Goal: Check status: Check status

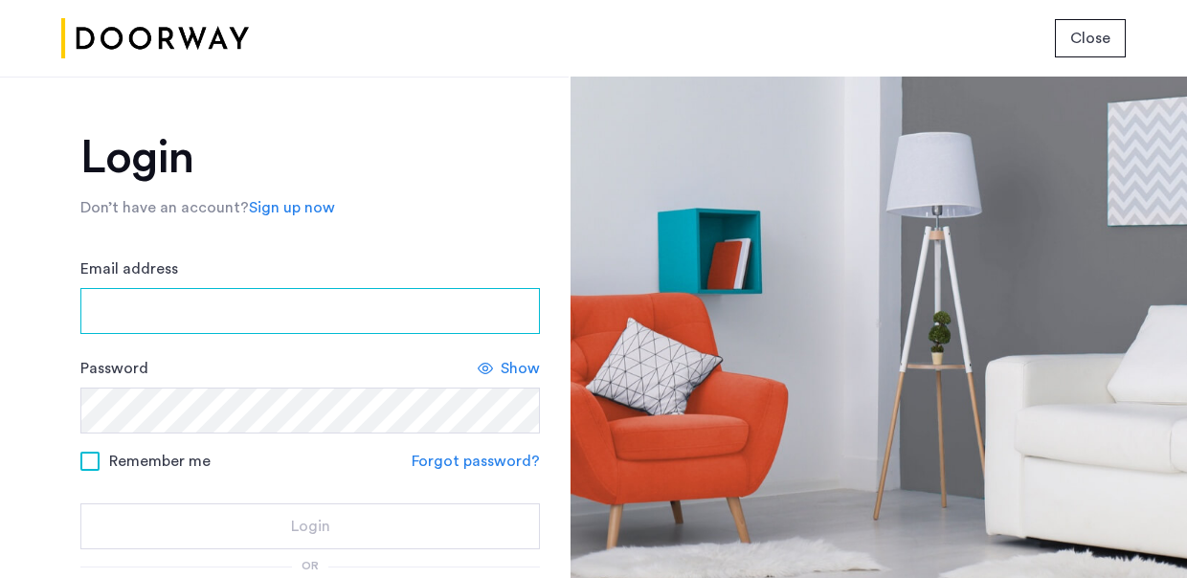
click at [343, 288] on input "Email address" at bounding box center [310, 311] width 460 height 46
type input "**********"
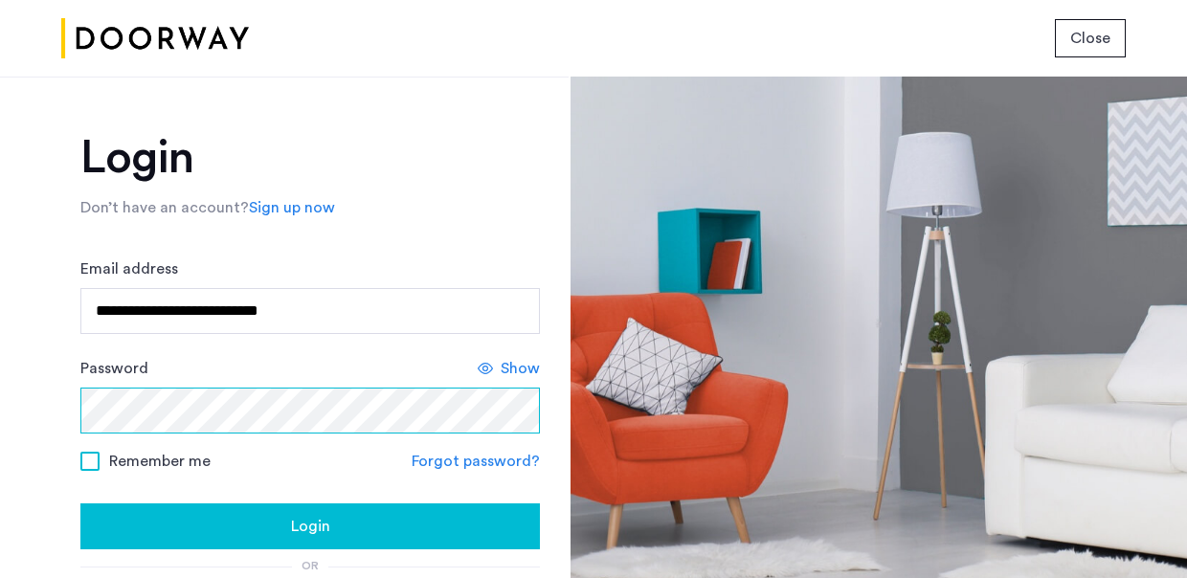
click at [80, 504] on button "Login" at bounding box center [310, 527] width 460 height 46
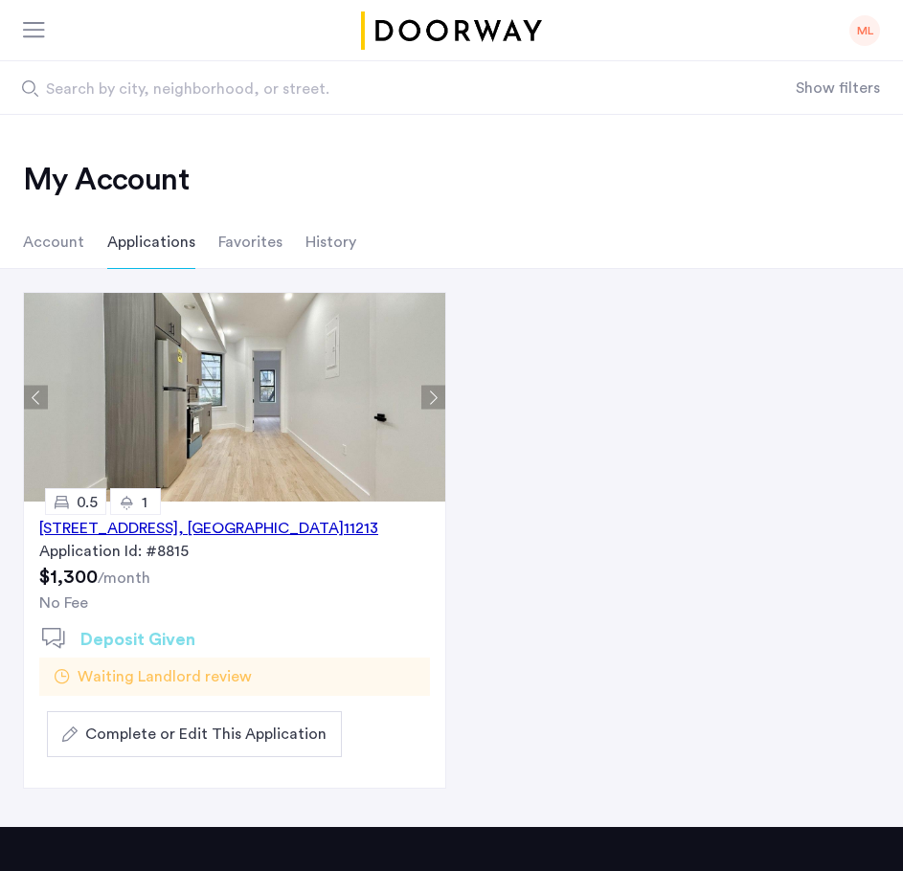
click at [180, 577] on span "Waiting Landlord review" at bounding box center [165, 677] width 174 height 23
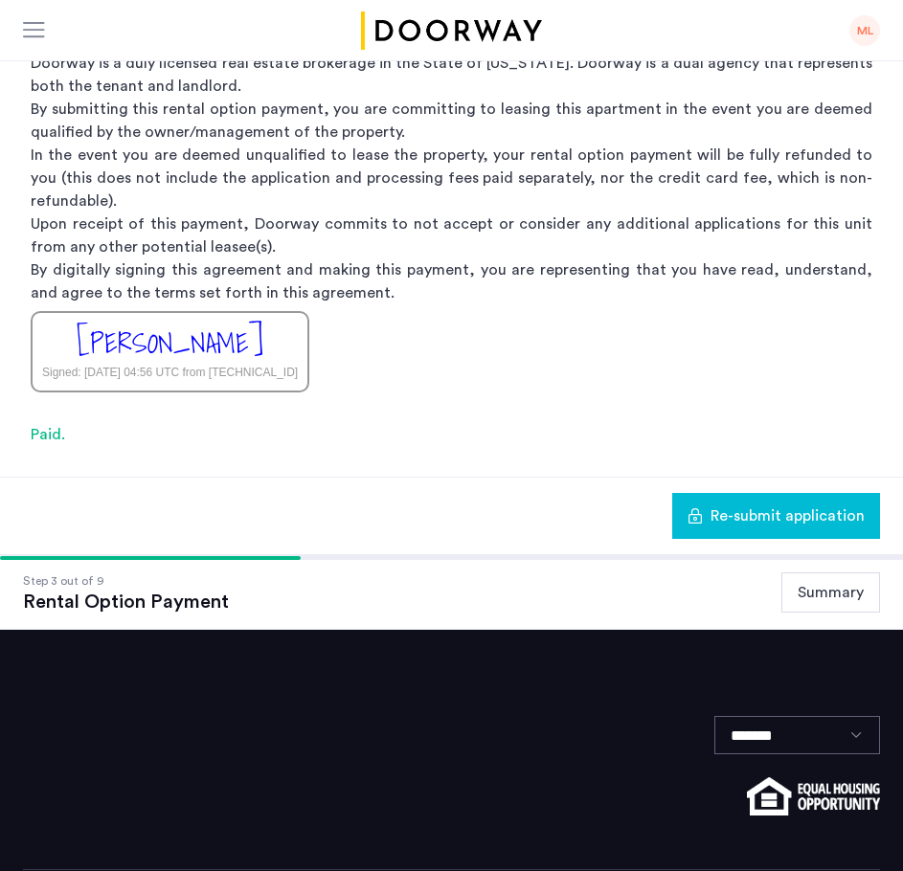
scroll to position [317, 0]
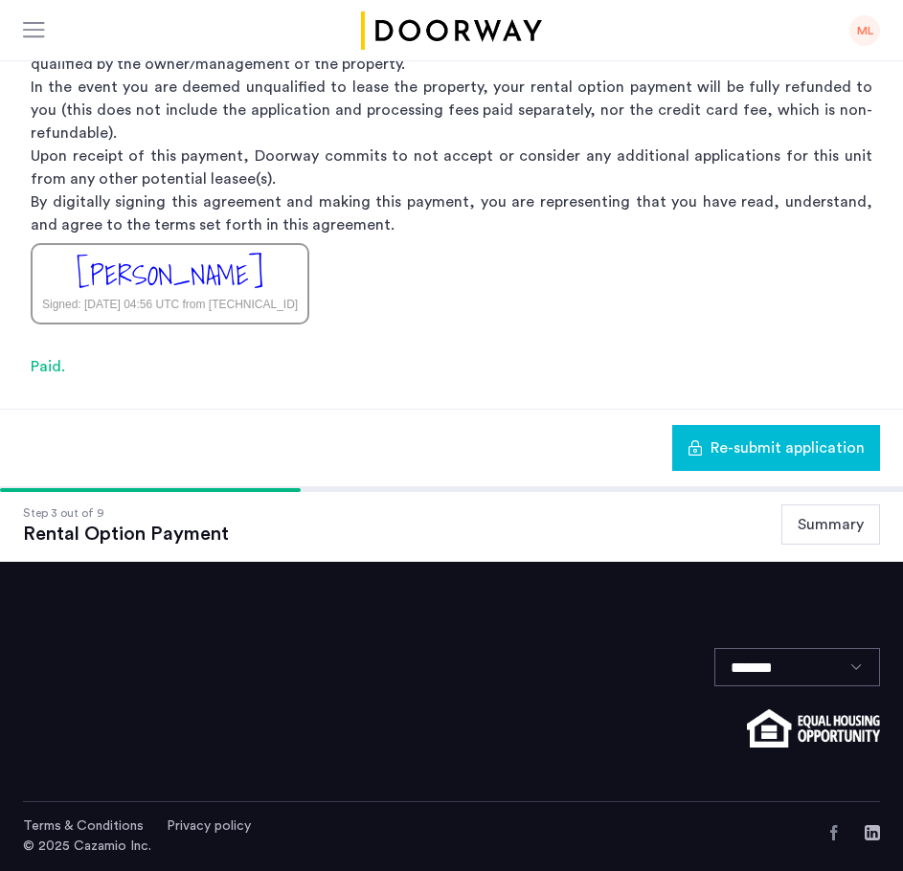
click at [860, 29] on div "ML" at bounding box center [864, 30] width 31 height 31
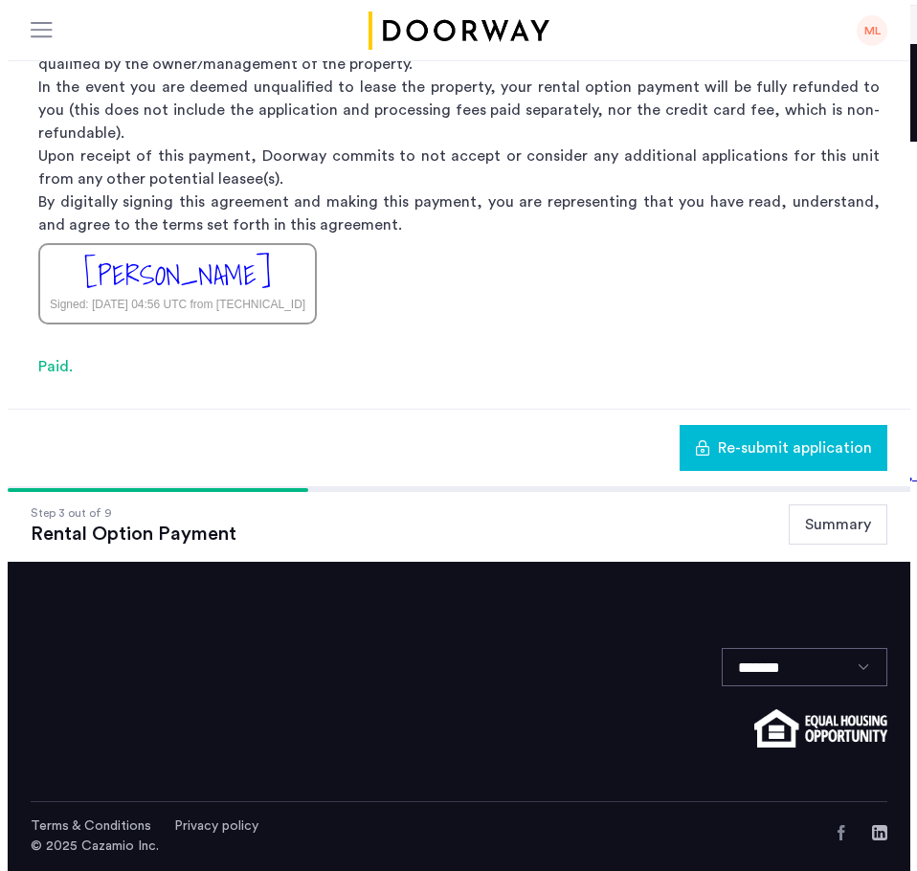
scroll to position [294, 0]
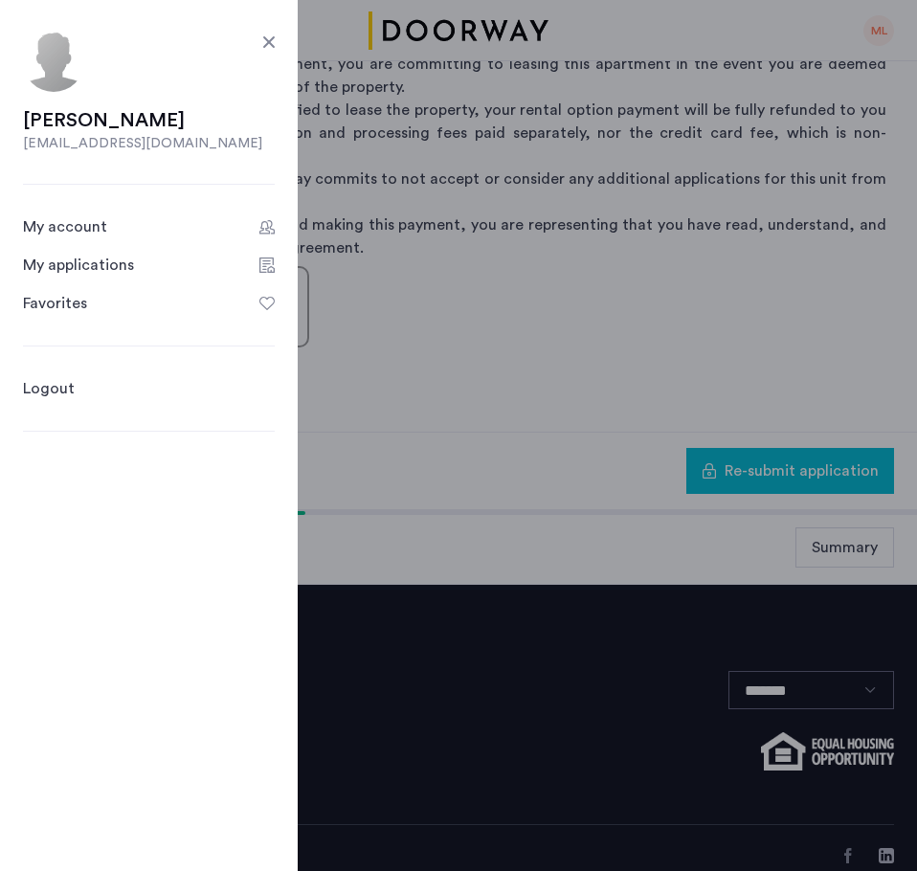
click at [54, 227] on div "My account" at bounding box center [65, 226] width 84 height 23
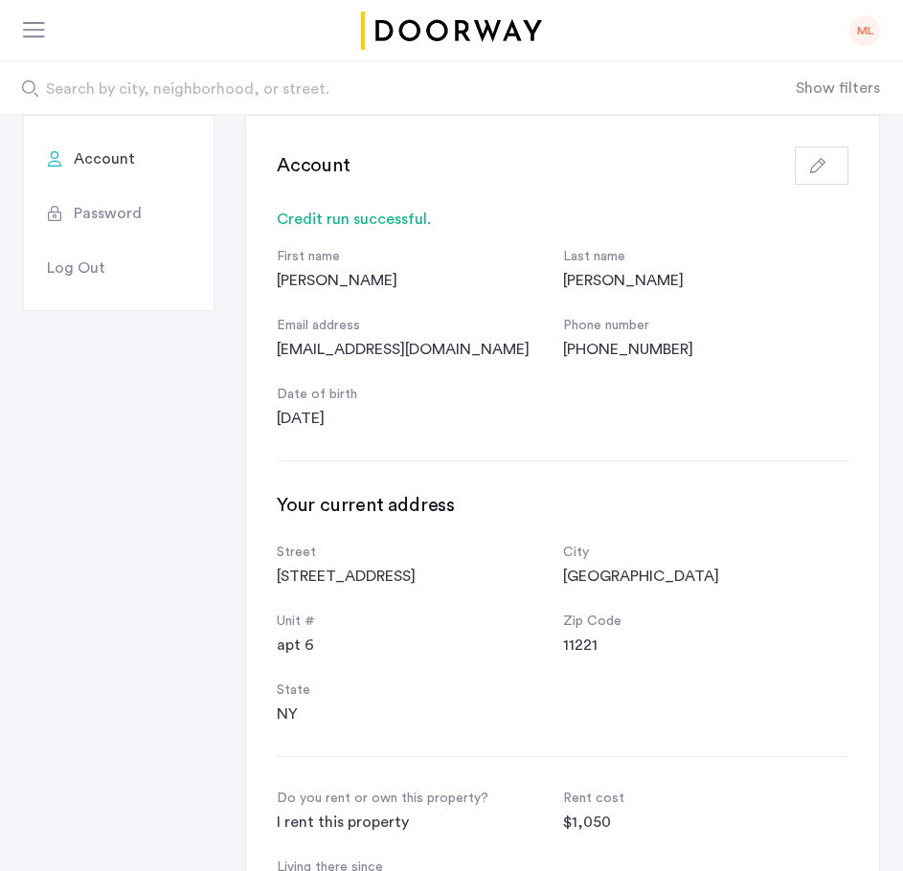
scroll to position [192, 0]
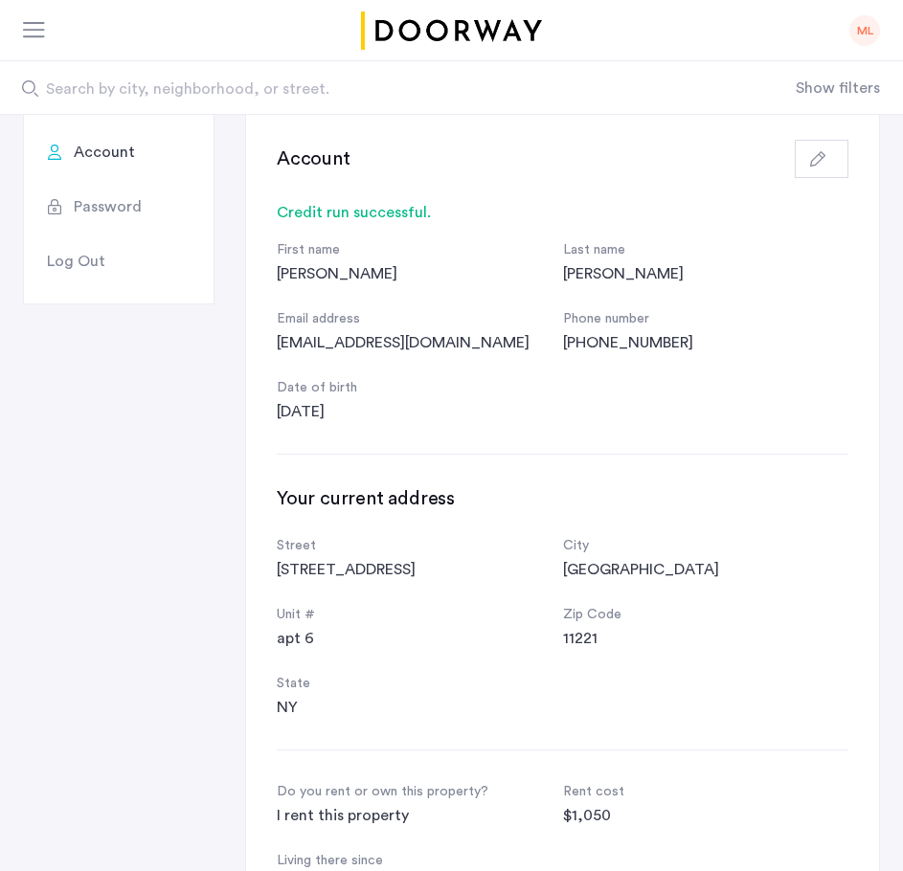
click at [367, 212] on div "Credit run successful." at bounding box center [563, 212] width 572 height 23
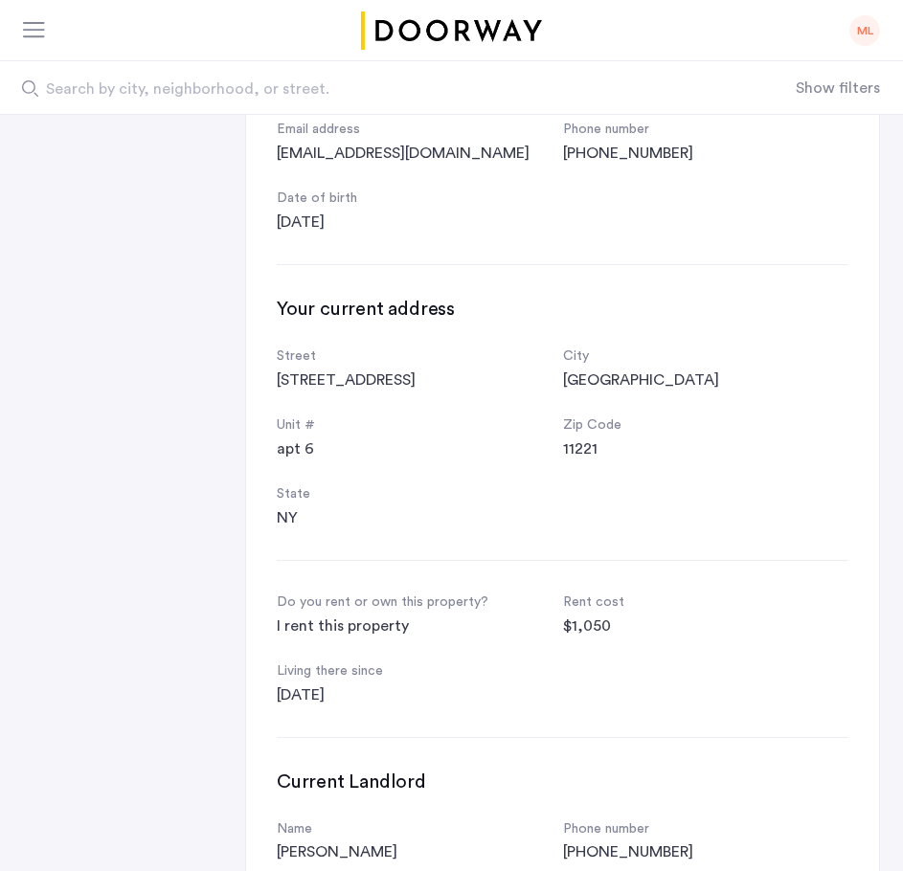
scroll to position [0, 0]
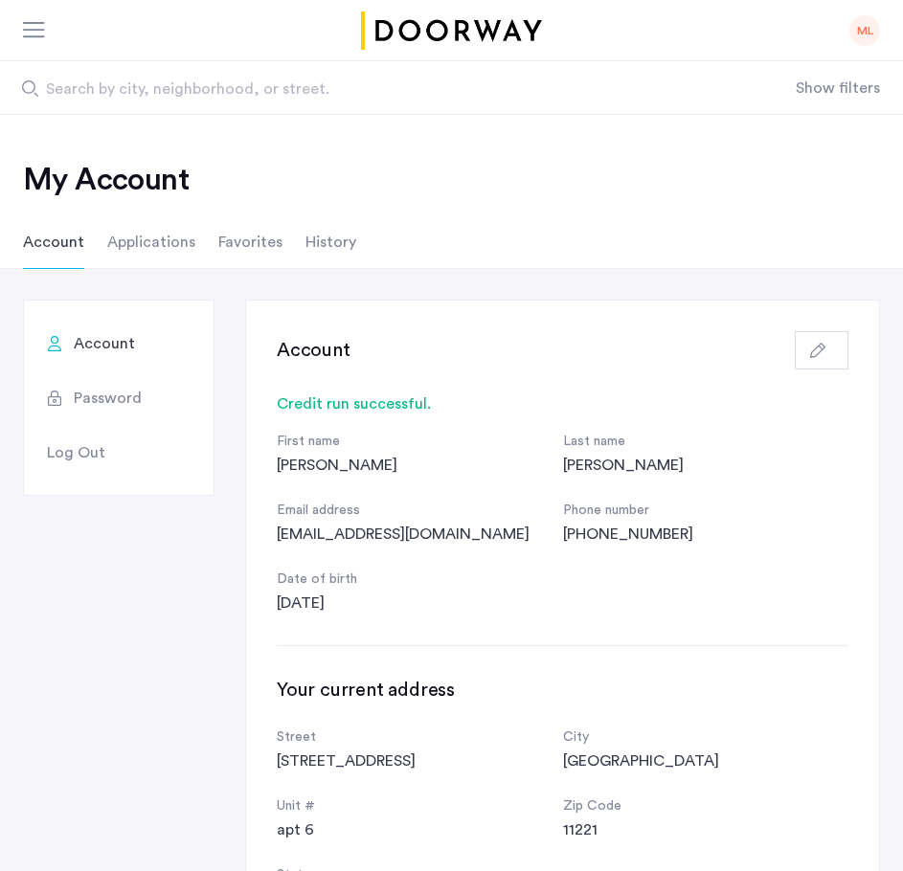
click at [854, 34] on div "ML" at bounding box center [864, 30] width 31 height 31
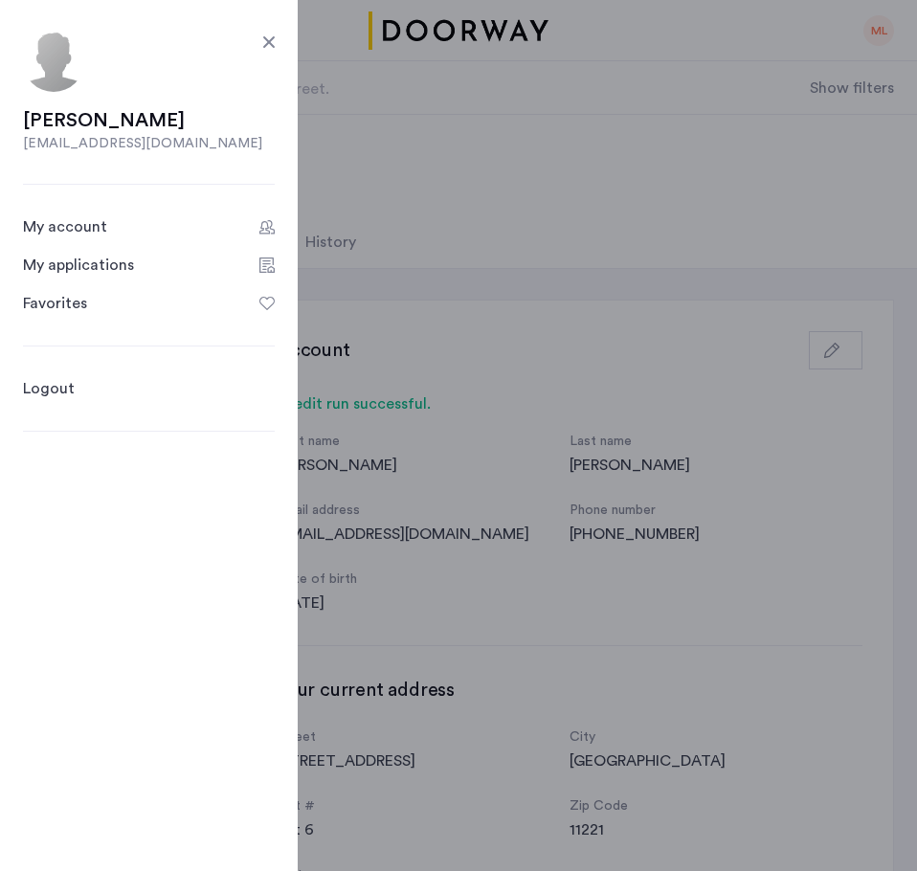
click at [263, 219] on icon "Account" at bounding box center [267, 226] width 15 height 15
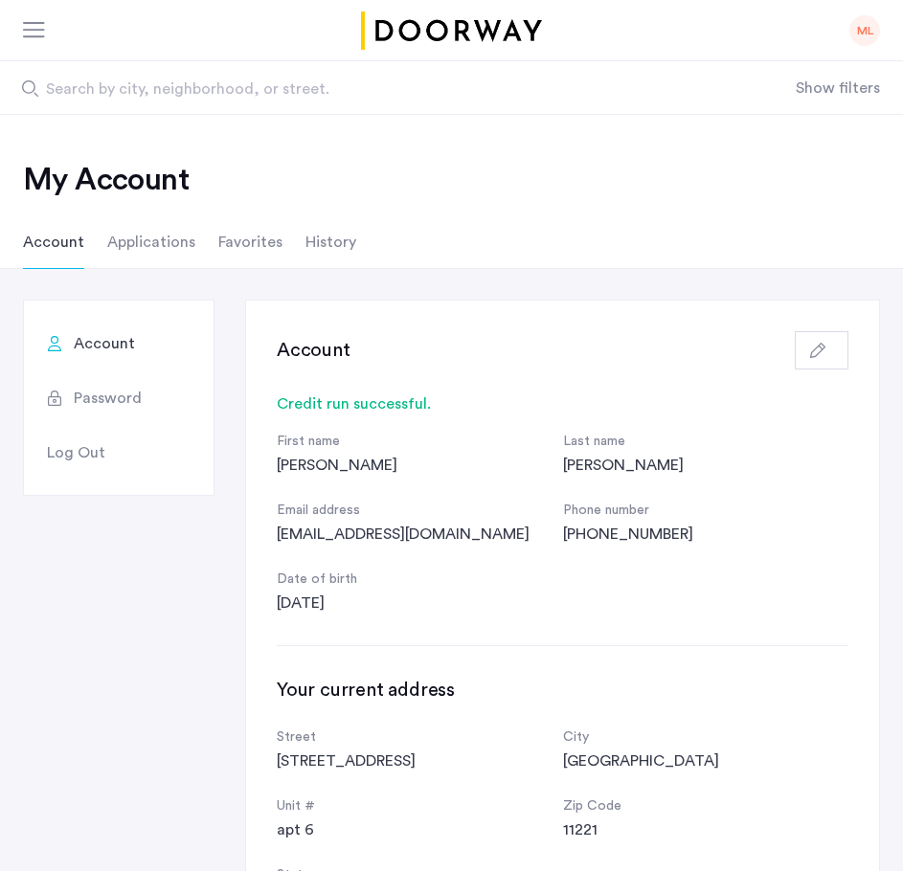
click at [129, 246] on li "Applications" at bounding box center [151, 242] width 88 height 54
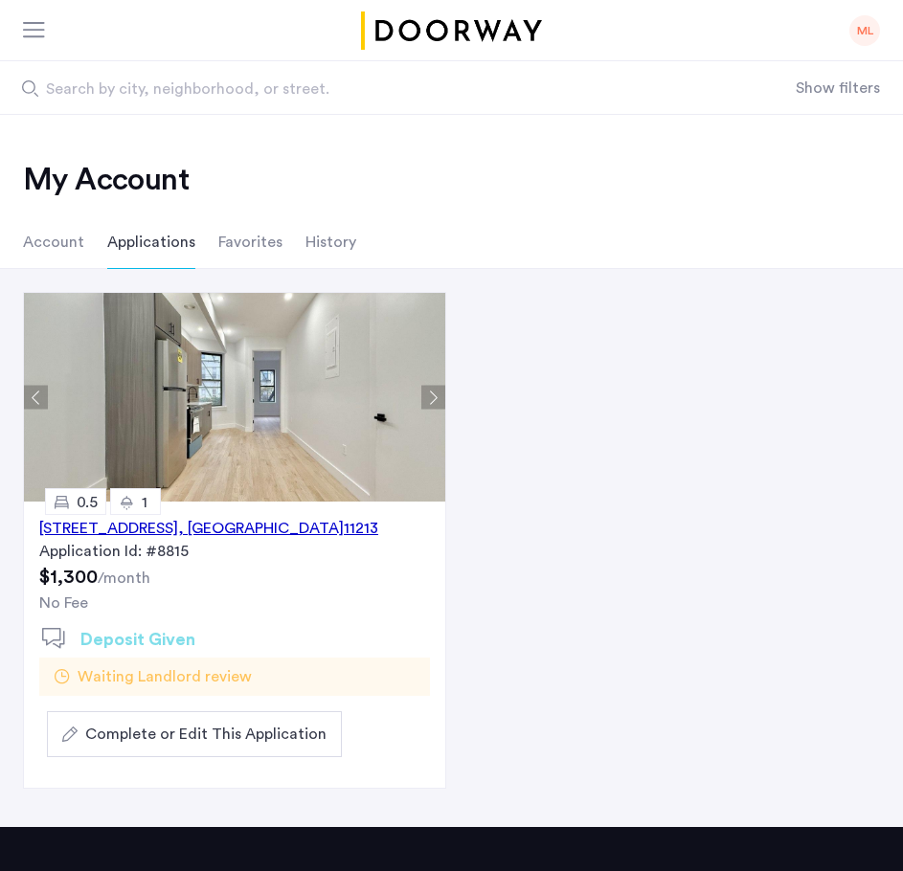
scroll to position [96, 0]
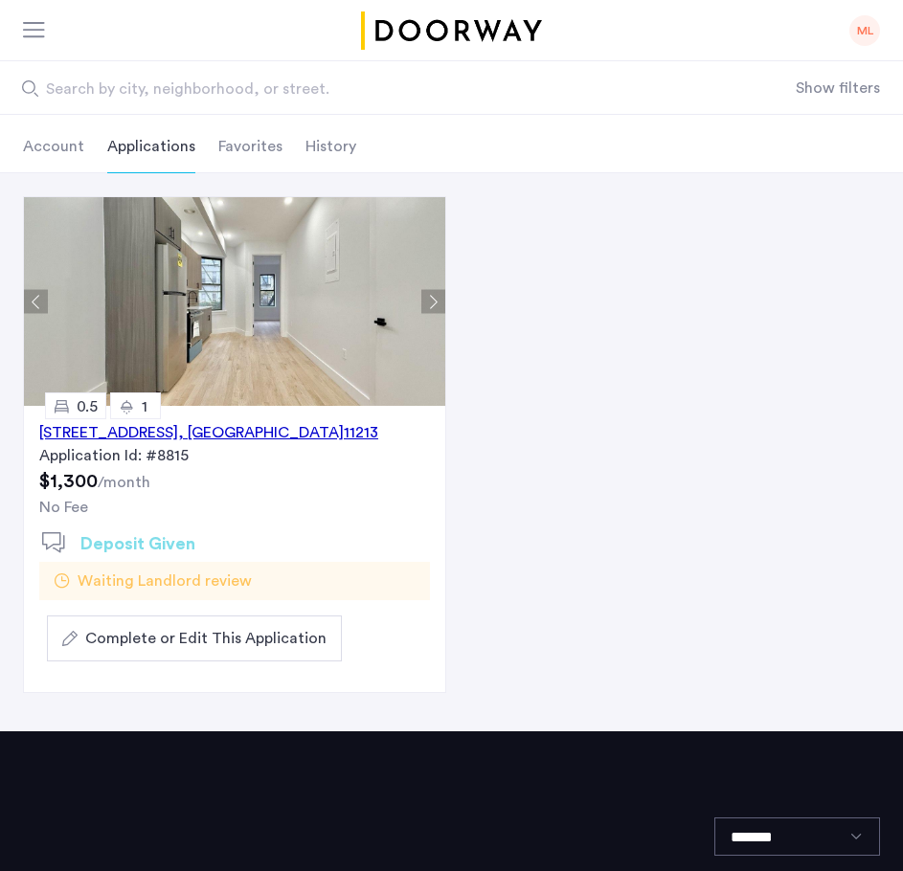
click at [320, 143] on li "History" at bounding box center [330, 147] width 51 height 54
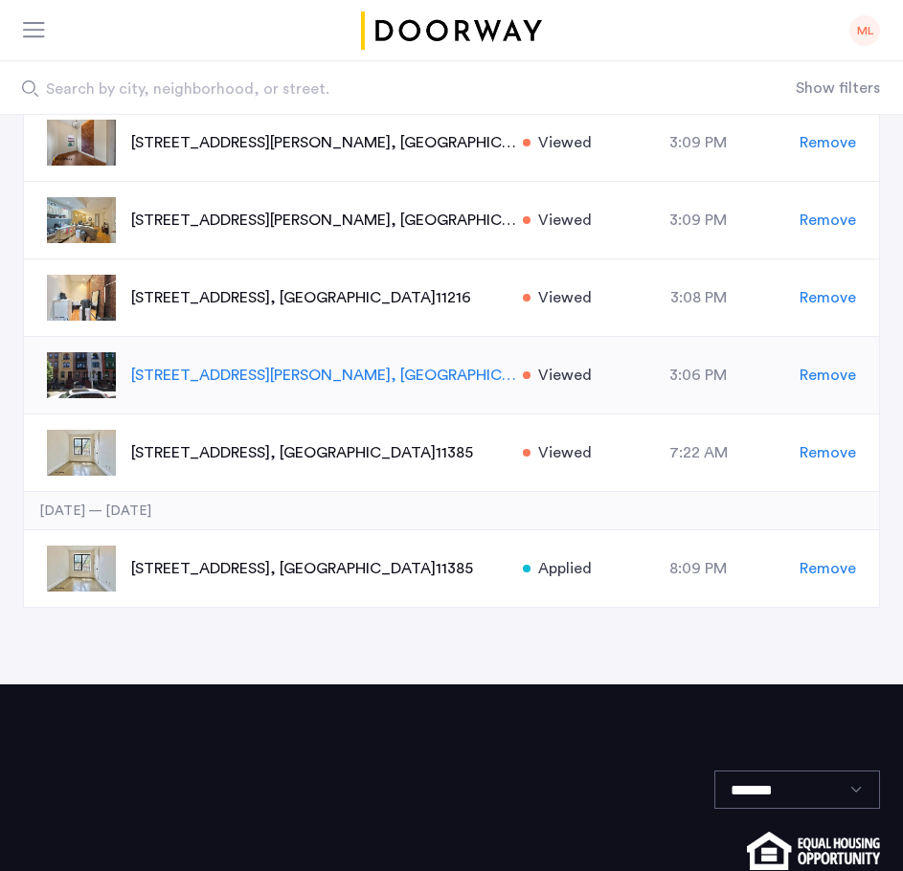
scroll to position [958, 0]
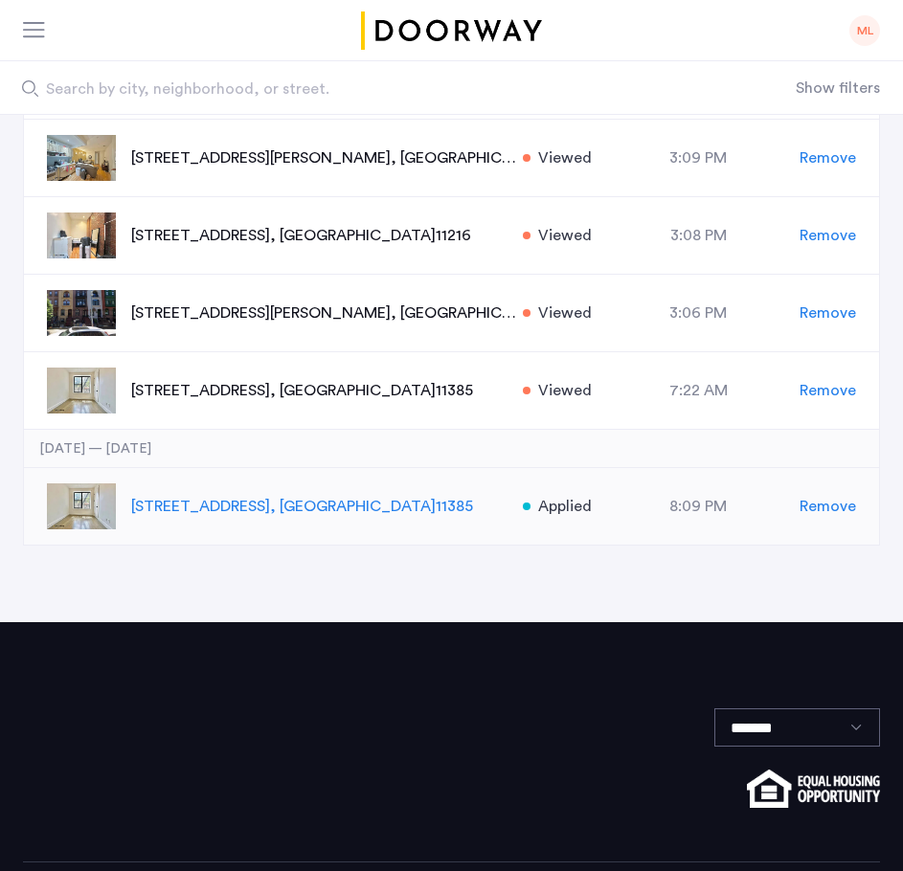
click at [297, 497] on p "961 Seneca Avenue, Unit 4FB, Queens , NY 11385" at bounding box center [323, 506] width 385 height 23
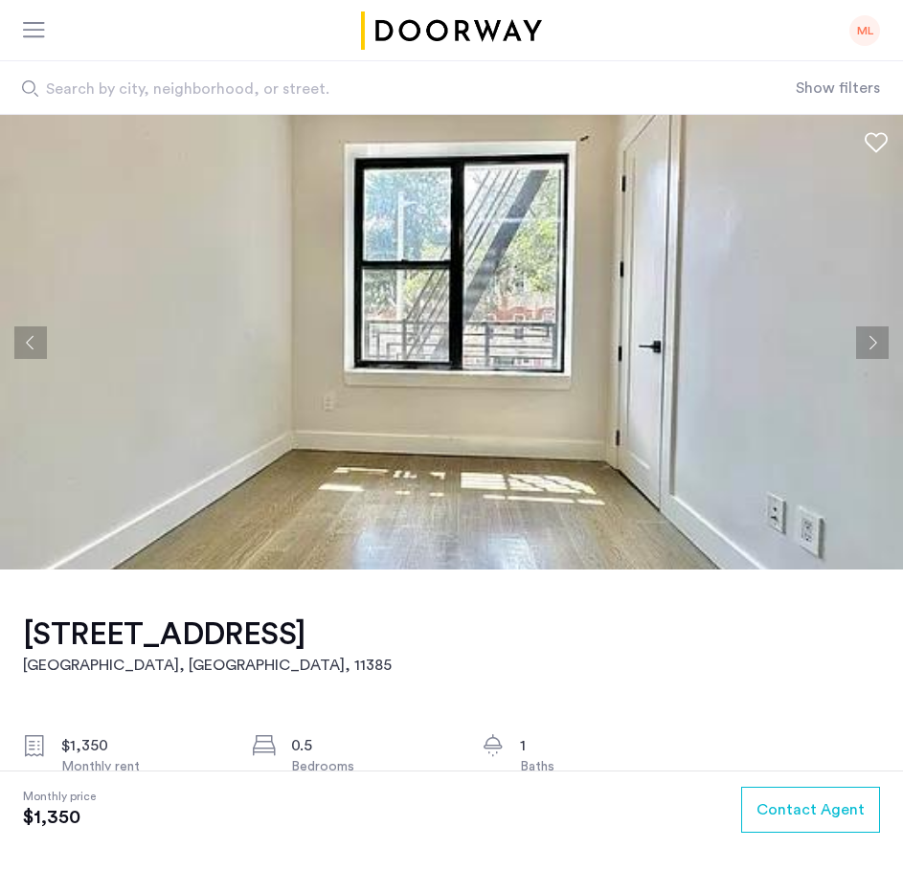
click at [877, 339] on button "Next apartment" at bounding box center [872, 343] width 33 height 33
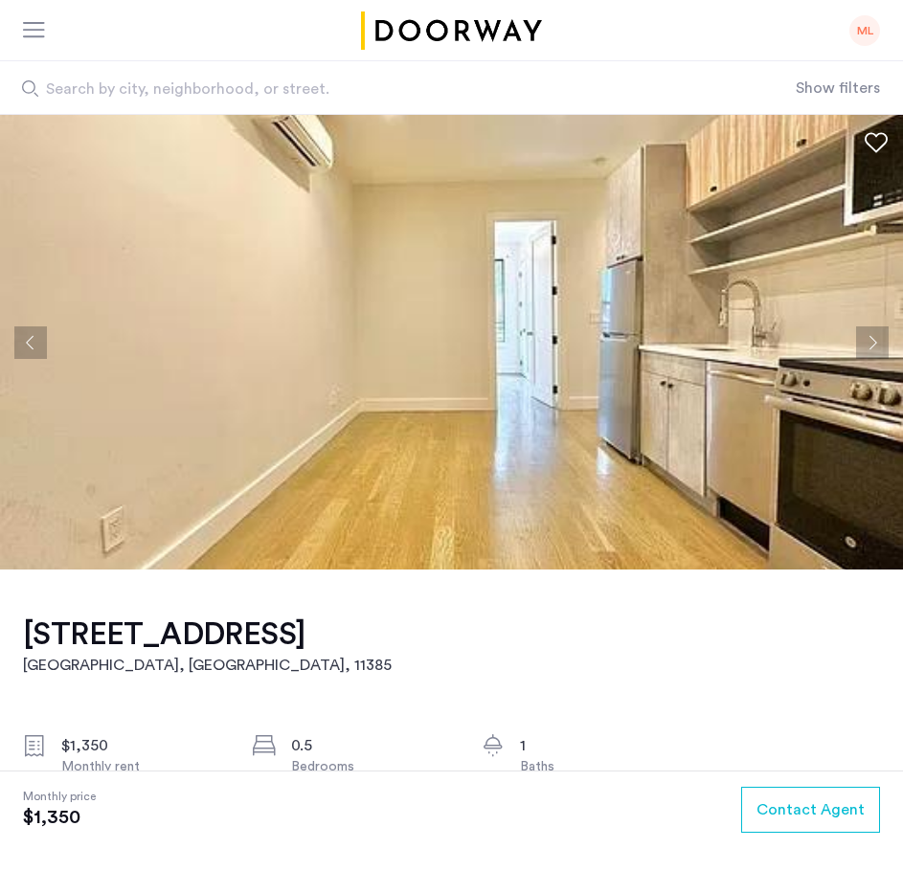
click at [875, 340] on button "Next apartment" at bounding box center [872, 343] width 33 height 33
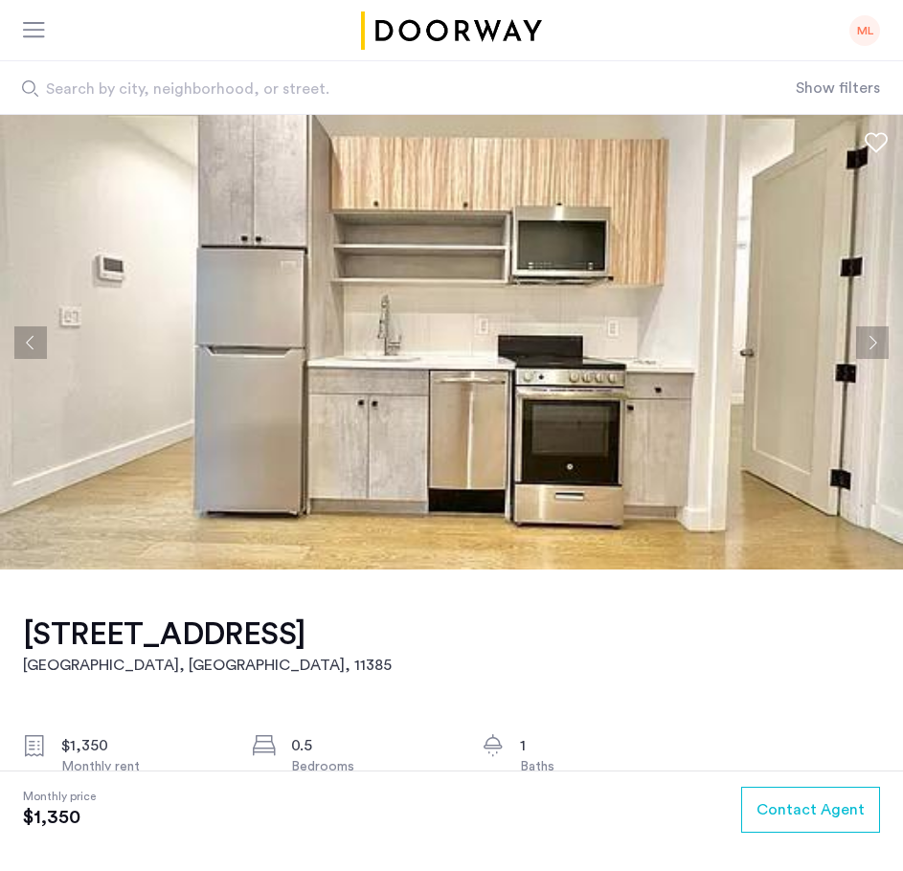
click at [875, 341] on button "Next apartment" at bounding box center [872, 343] width 33 height 33
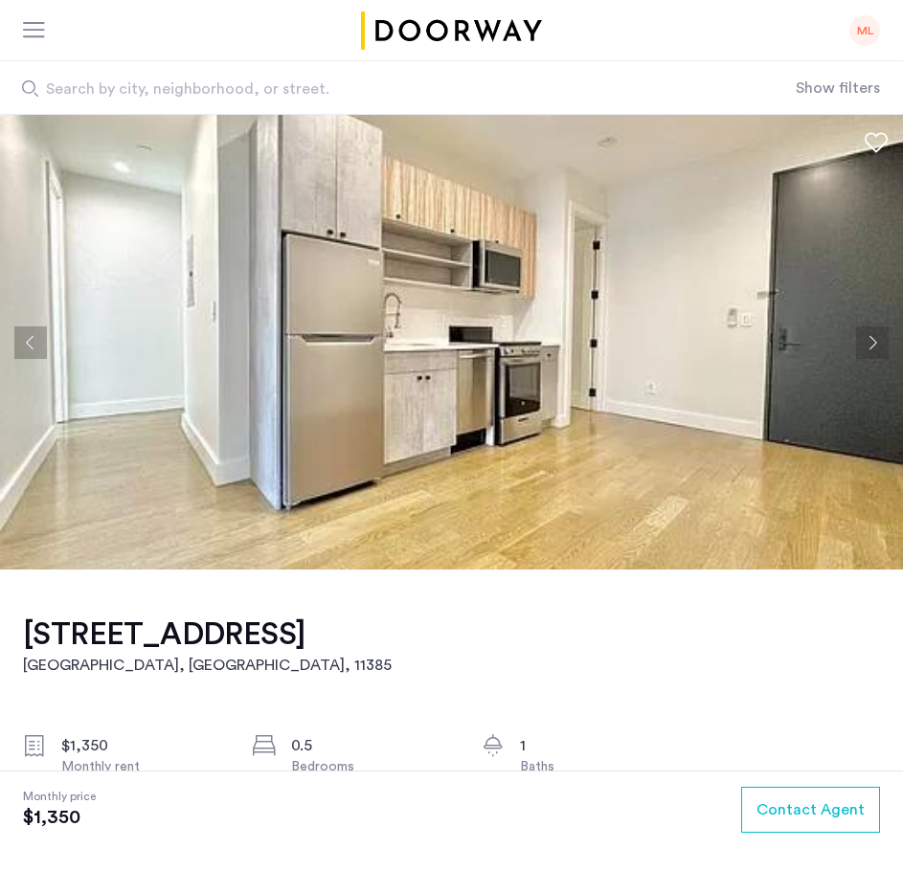
click at [875, 341] on button "Next apartment" at bounding box center [872, 343] width 33 height 33
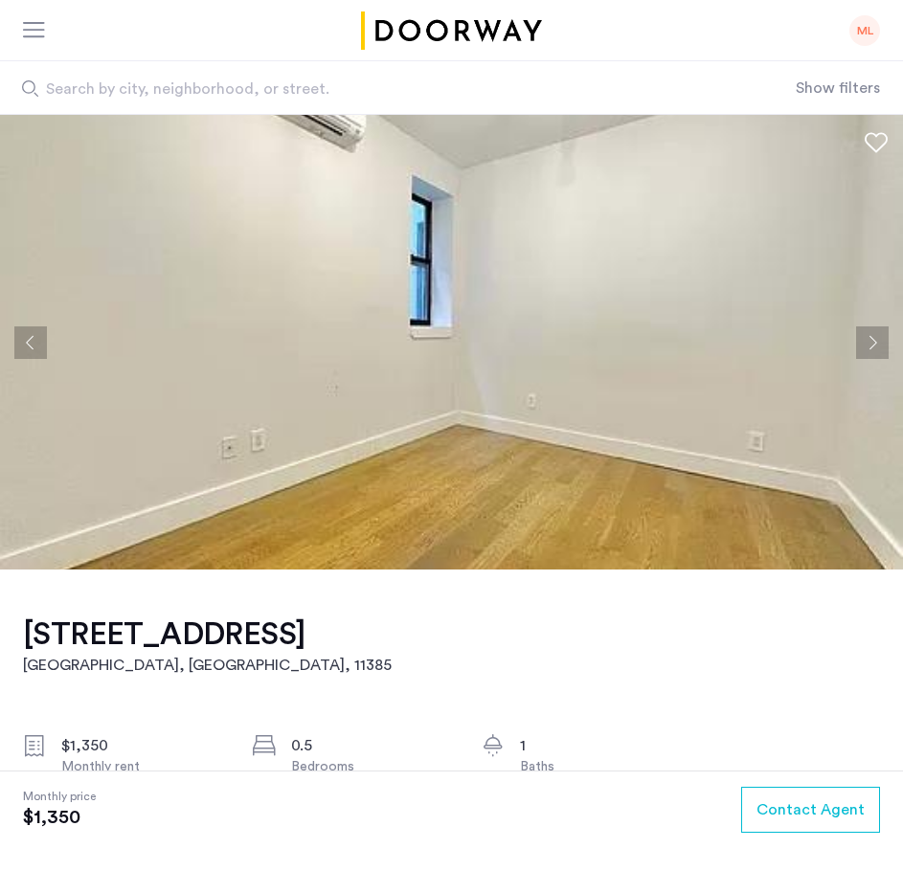
click at [875, 341] on button "Next apartment" at bounding box center [872, 343] width 33 height 33
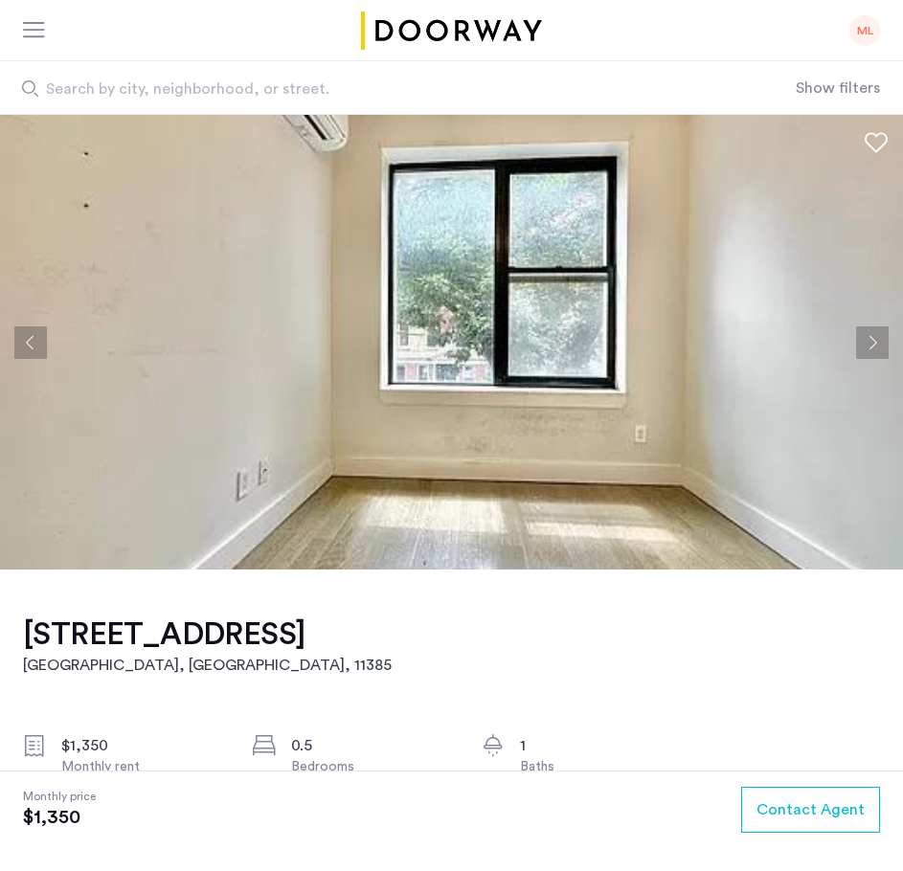
click at [875, 341] on button "Next apartment" at bounding box center [872, 343] width 33 height 33
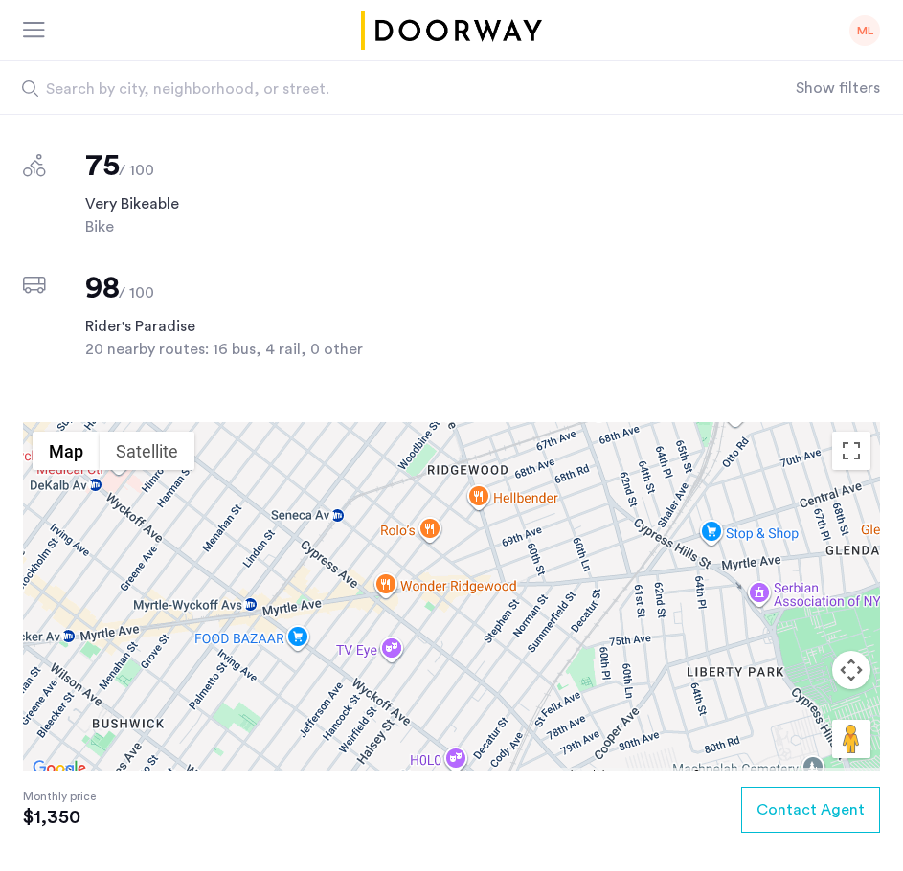
scroll to position [1341, 0]
